Goal: Task Accomplishment & Management: Use online tool/utility

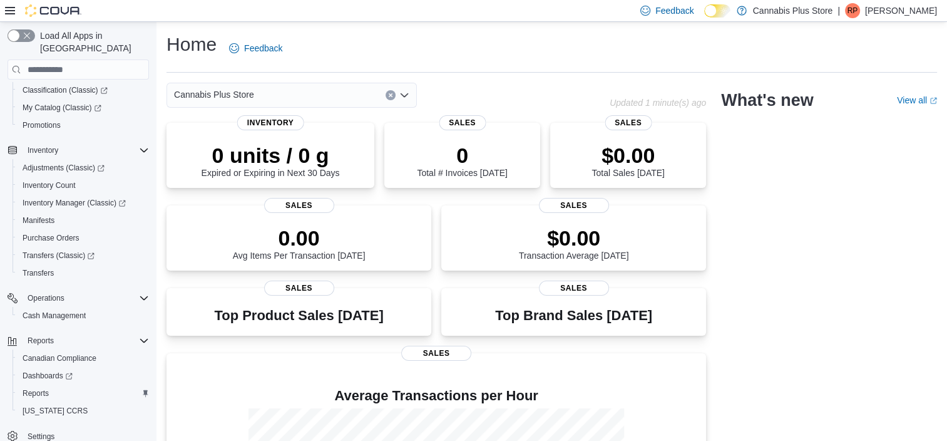
scroll to position [155, 0]
click at [37, 386] on span "Reports" at bounding box center [36, 391] width 26 height 10
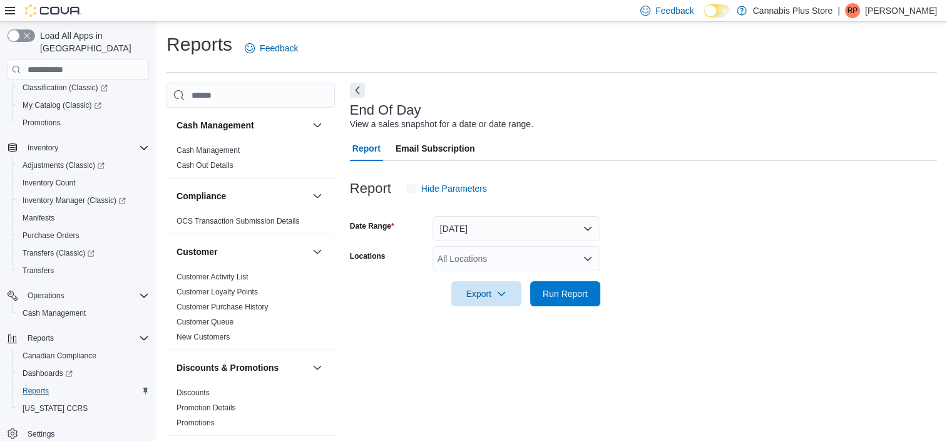
scroll to position [8, 0]
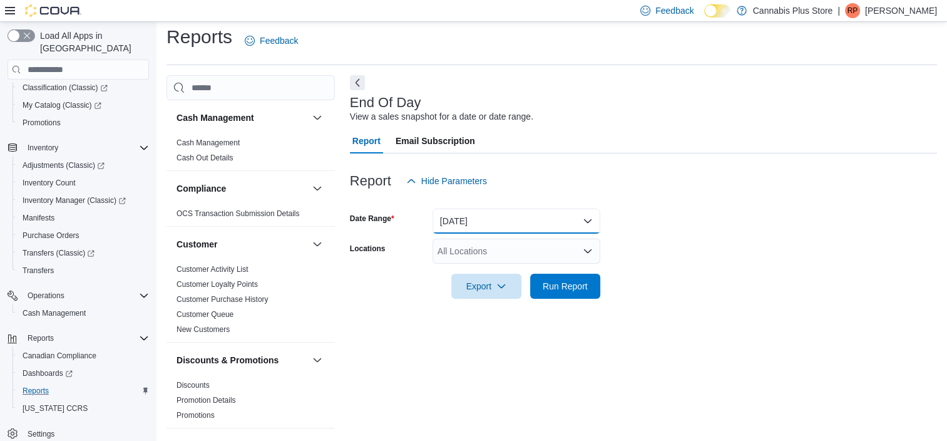
click at [581, 215] on button "Today" at bounding box center [517, 221] width 168 height 25
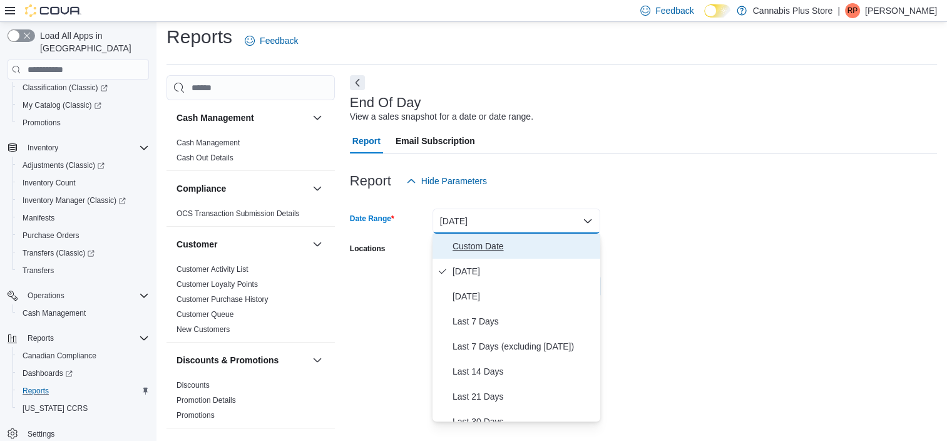
click at [498, 243] on span "Custom Date" at bounding box center [524, 246] width 143 height 15
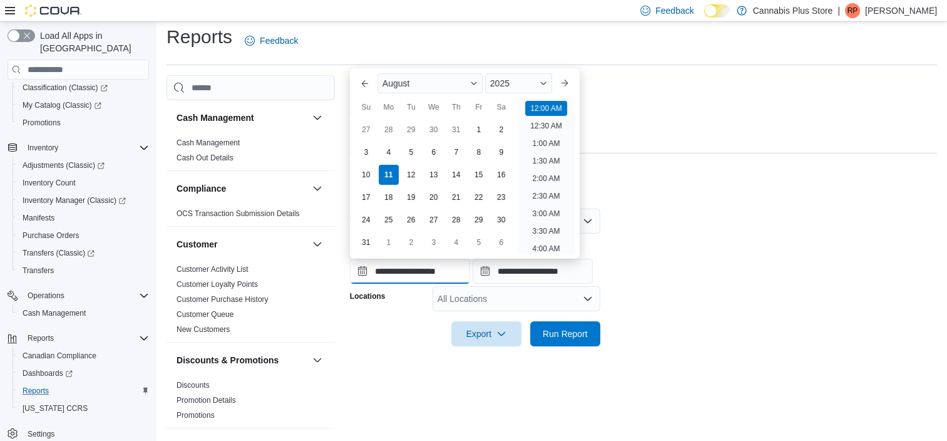
click at [418, 268] on input "**********" at bounding box center [410, 271] width 120 height 25
click at [500, 153] on div "9" at bounding box center [501, 153] width 22 height 22
type input "**********"
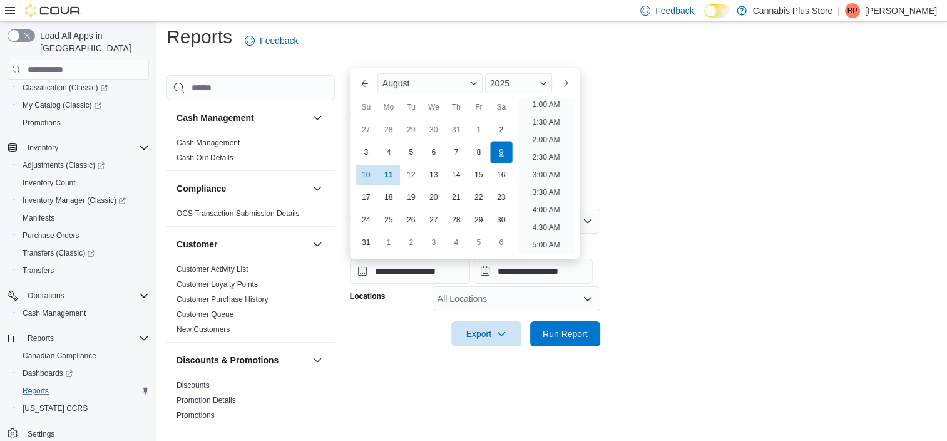
scroll to position [3, 0]
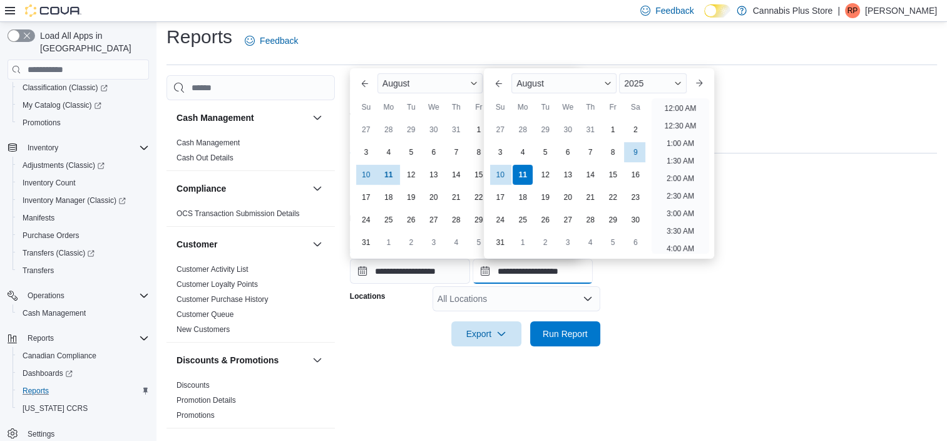
click at [528, 273] on input "**********" at bounding box center [533, 271] width 120 height 25
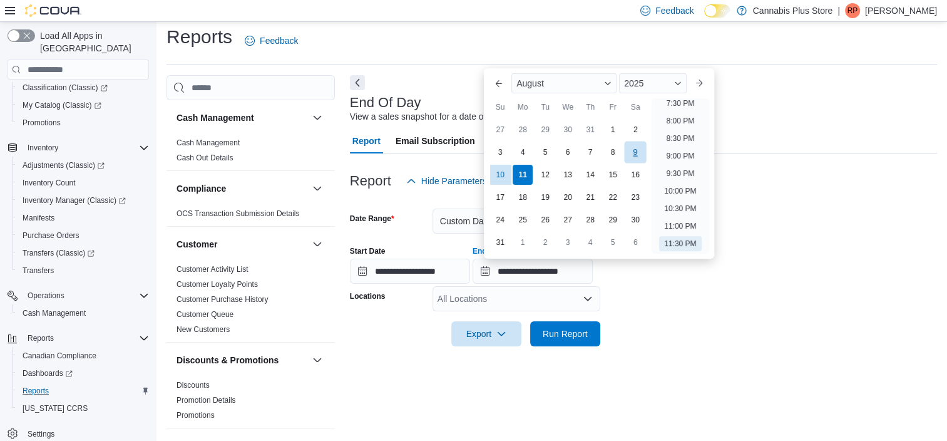
click at [637, 146] on div "9" at bounding box center [636, 153] width 22 height 22
type input "**********"
click at [564, 331] on span "Run Report" at bounding box center [565, 333] width 45 height 13
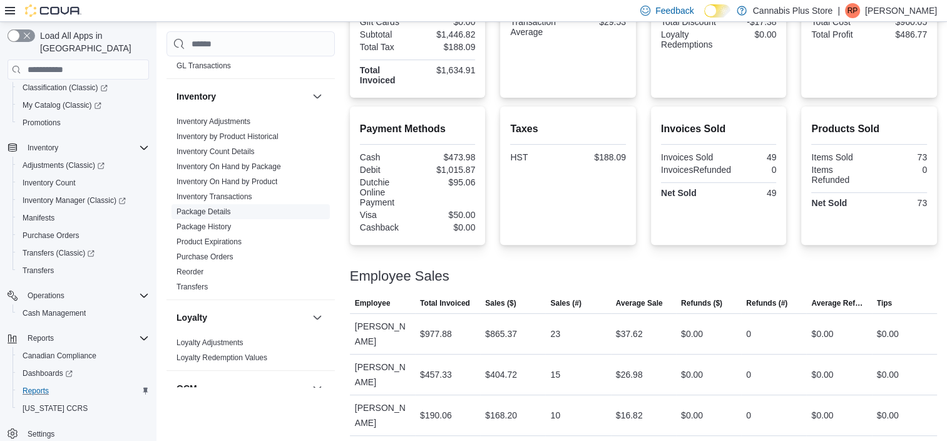
scroll to position [378, 0]
click at [262, 175] on link "Inventory On Hand by Product" at bounding box center [227, 179] width 101 height 9
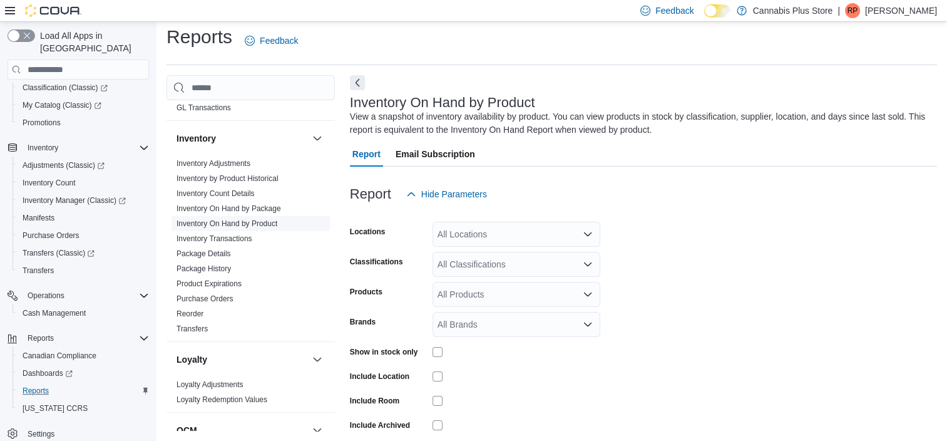
scroll to position [42, 0]
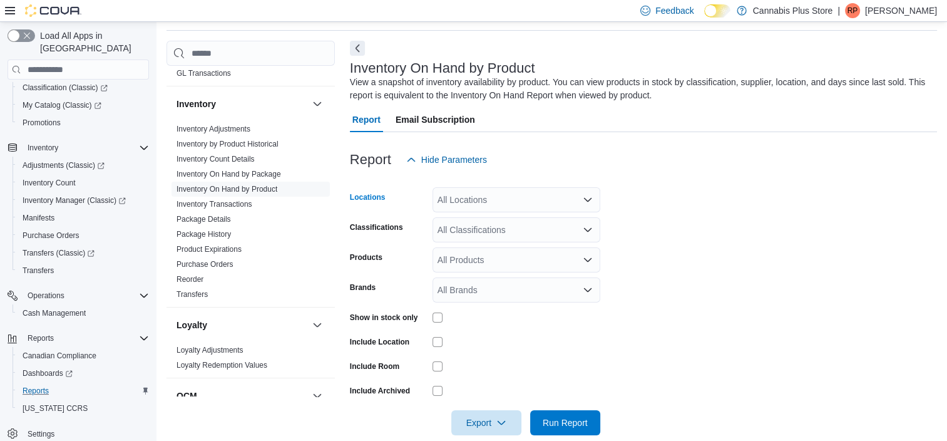
click at [589, 200] on icon "Open list of options" at bounding box center [588, 200] width 8 height 4
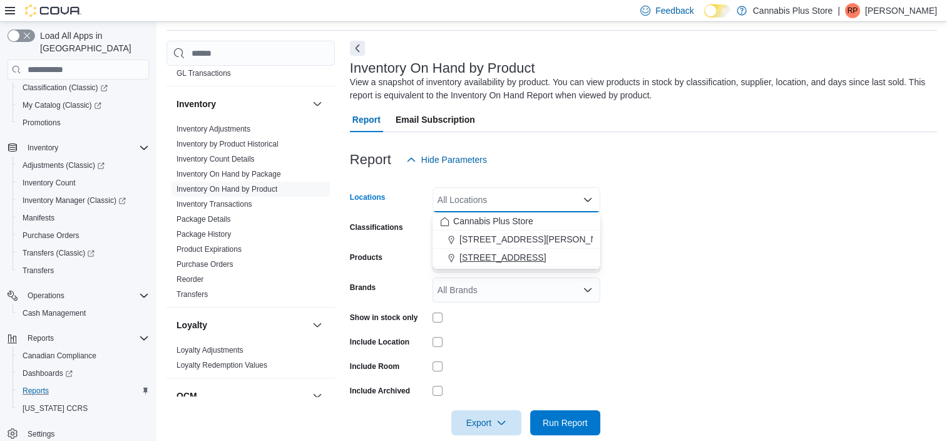
click at [517, 253] on span "89 Cumberland St N." at bounding box center [503, 257] width 86 height 13
click at [691, 211] on form "Locations 89 Cumberland St N. Combo box. Selected. 89 Cumberland St N.. Press B…" at bounding box center [643, 303] width 587 height 263
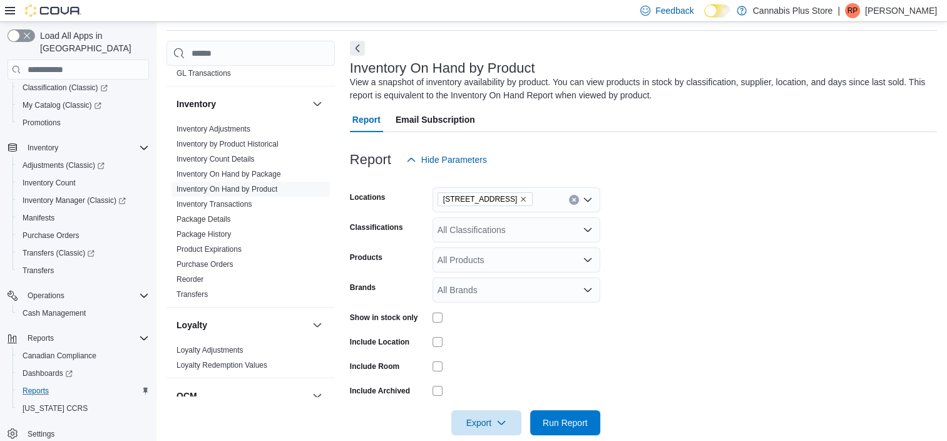
scroll to position [61, 0]
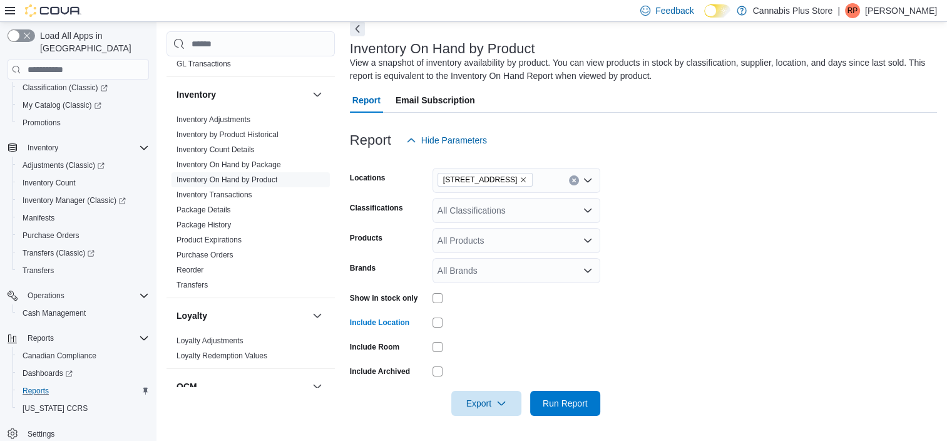
click at [650, 314] on form "Locations 89 Cumberland St N. Classifications All Classifications Products All …" at bounding box center [643, 284] width 587 height 263
click at [559, 396] on span "Run Report" at bounding box center [565, 402] width 55 height 25
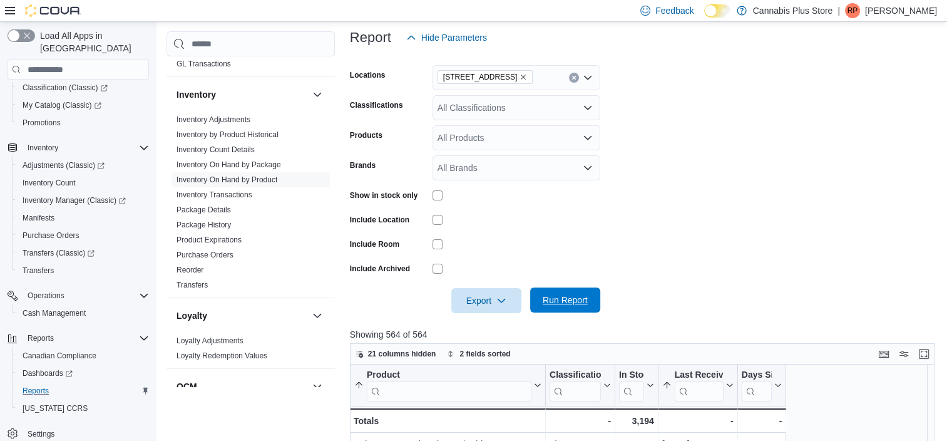
scroll to position [187, 0]
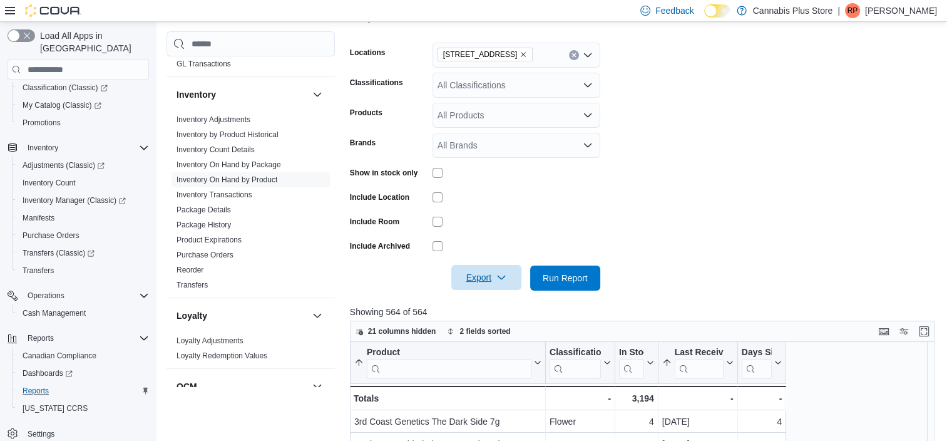
click at [493, 276] on span "Export" at bounding box center [486, 277] width 55 height 25
click at [492, 301] on span "Export to Excel" at bounding box center [488, 303] width 56 height 10
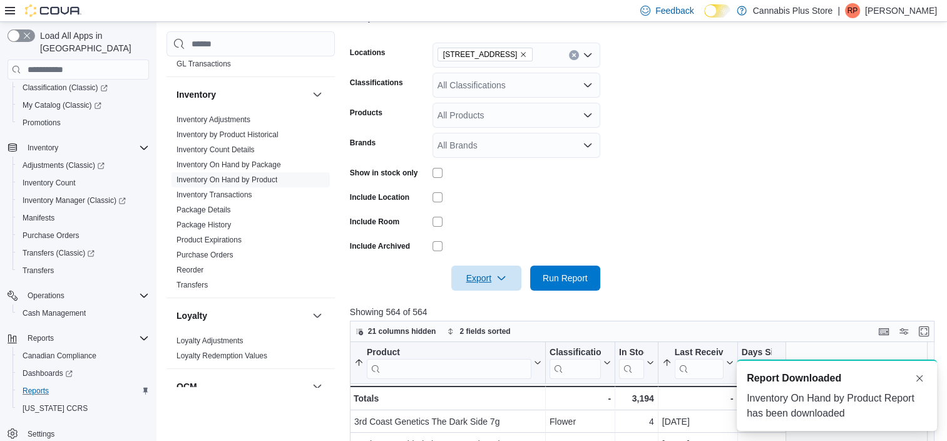
scroll to position [0, 0]
